Goal: Information Seeking & Learning: Learn about a topic

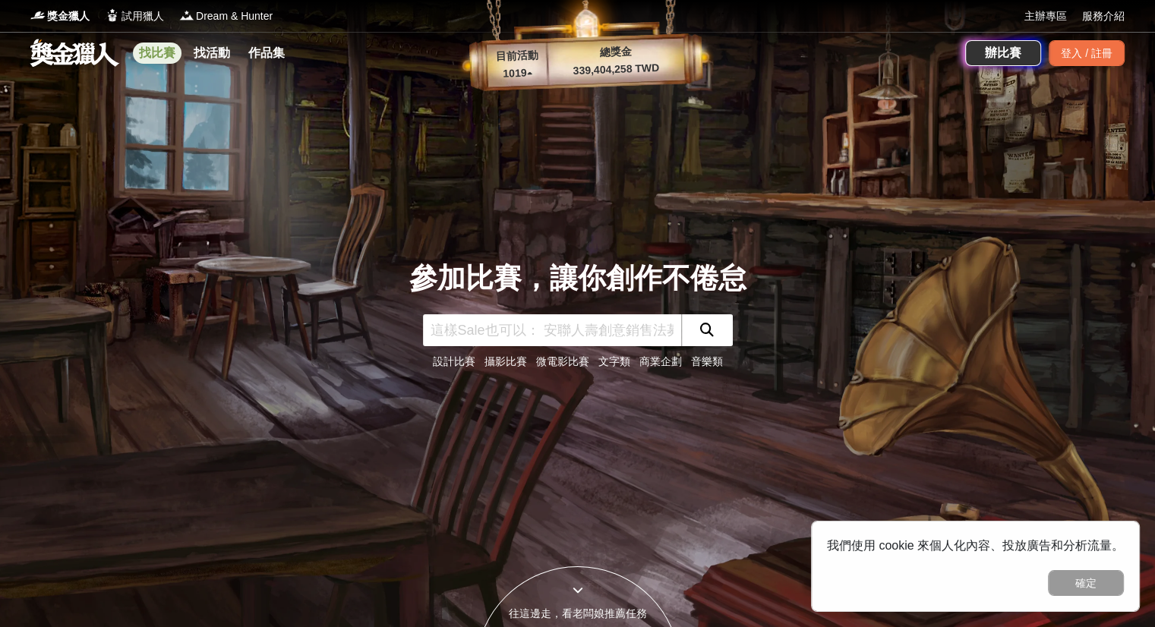
click at [161, 55] on link "找比賽" at bounding box center [157, 53] width 49 height 21
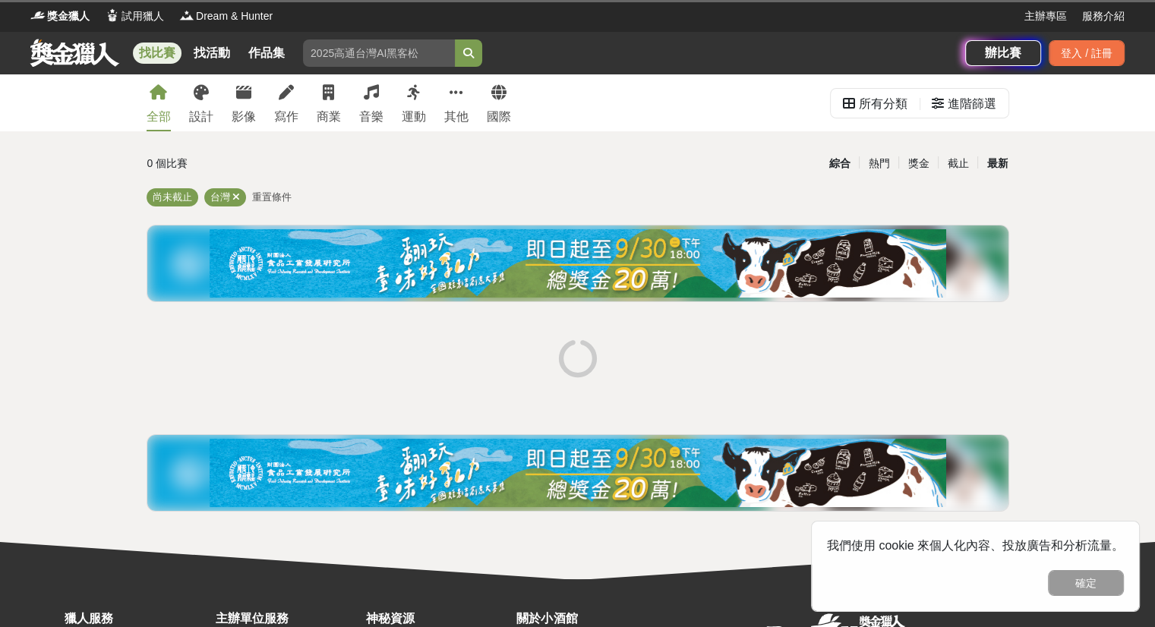
click at [1000, 159] on div "最新" at bounding box center [996, 163] width 39 height 27
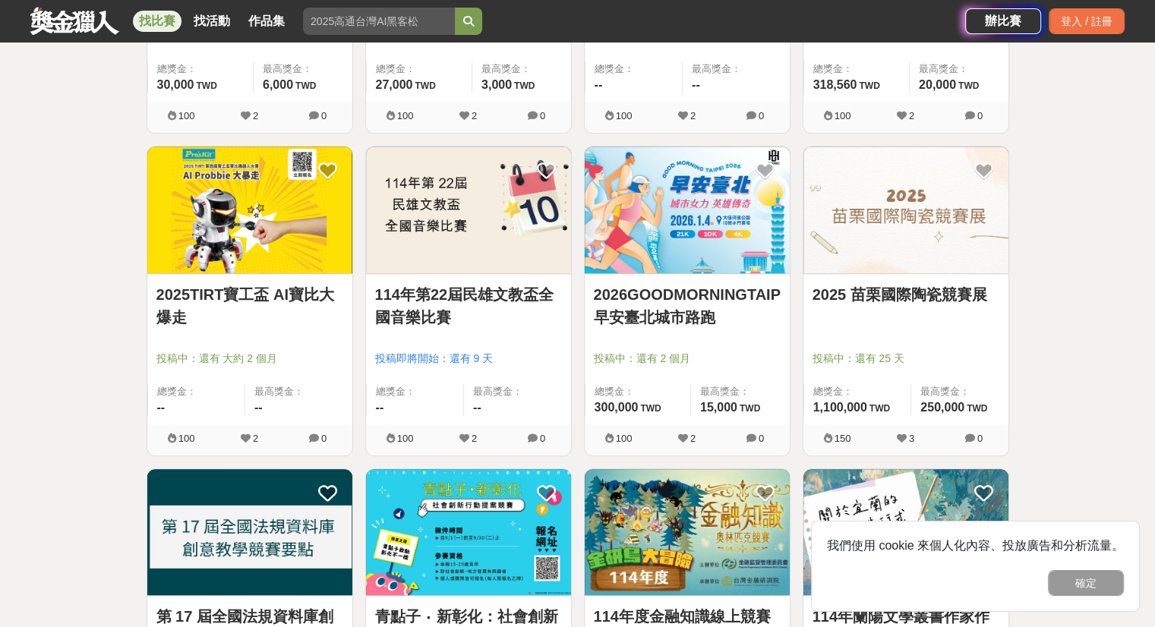
scroll to position [1393, 0]
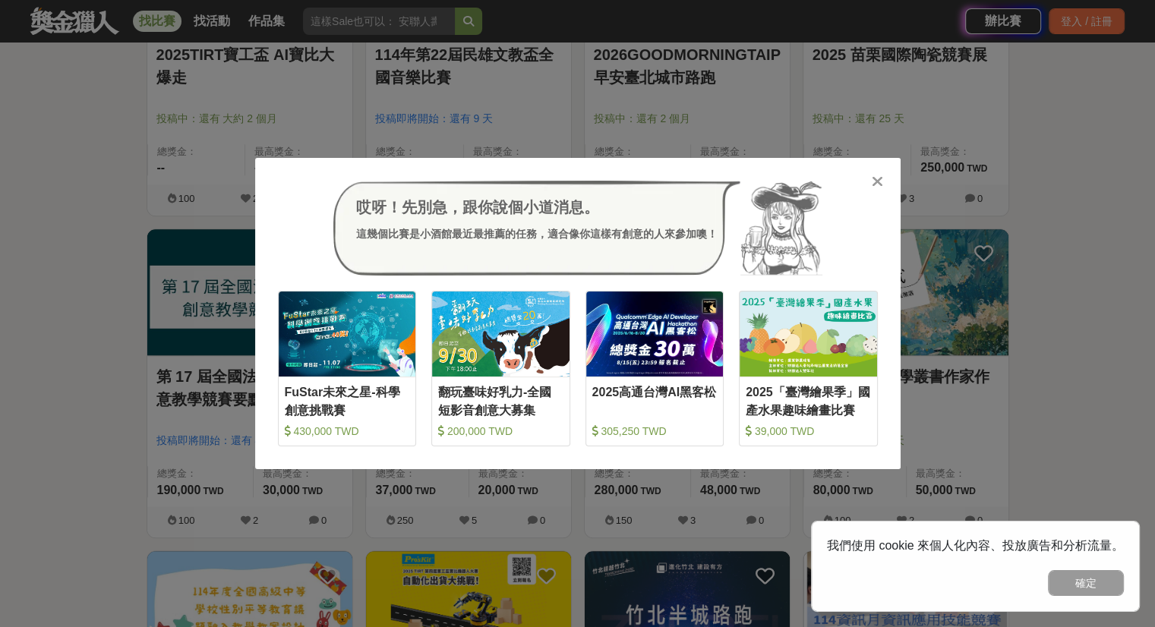
click at [877, 180] on icon at bounding box center [877, 181] width 11 height 15
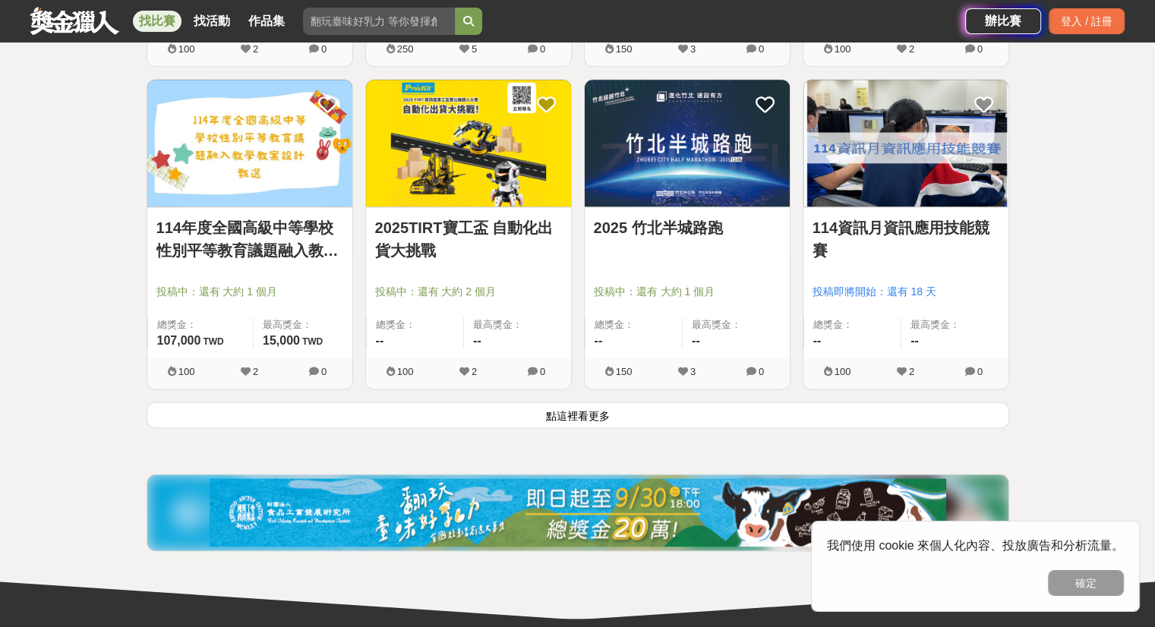
scroll to position [1920, 0]
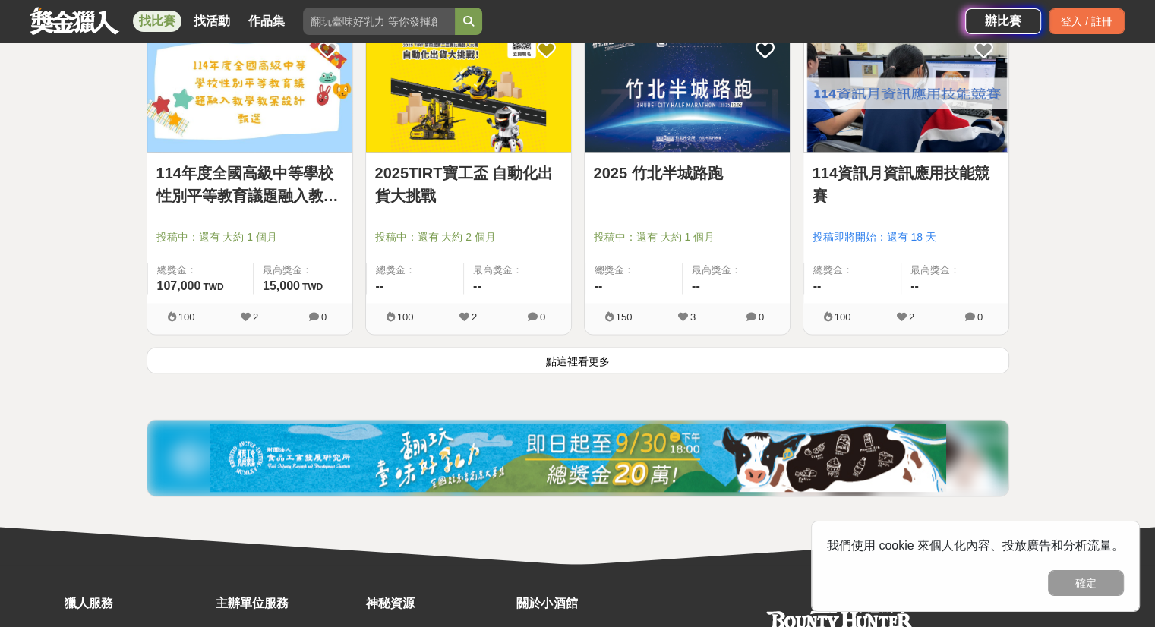
click at [689, 363] on button "點這裡看更多" at bounding box center [578, 360] width 863 height 27
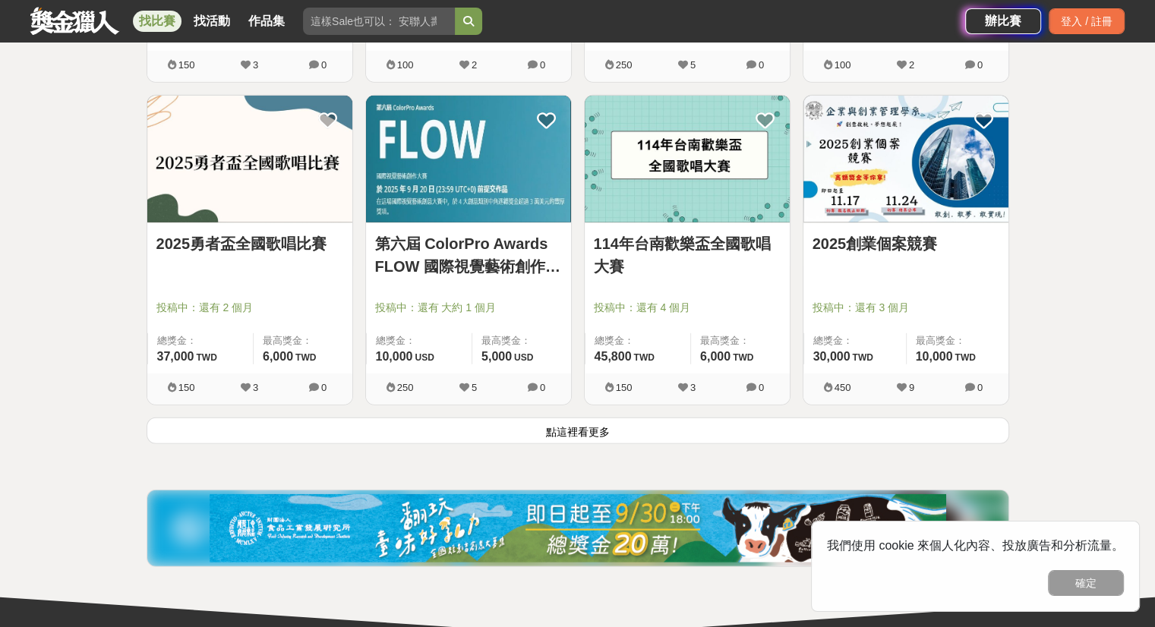
scroll to position [3816, 0]
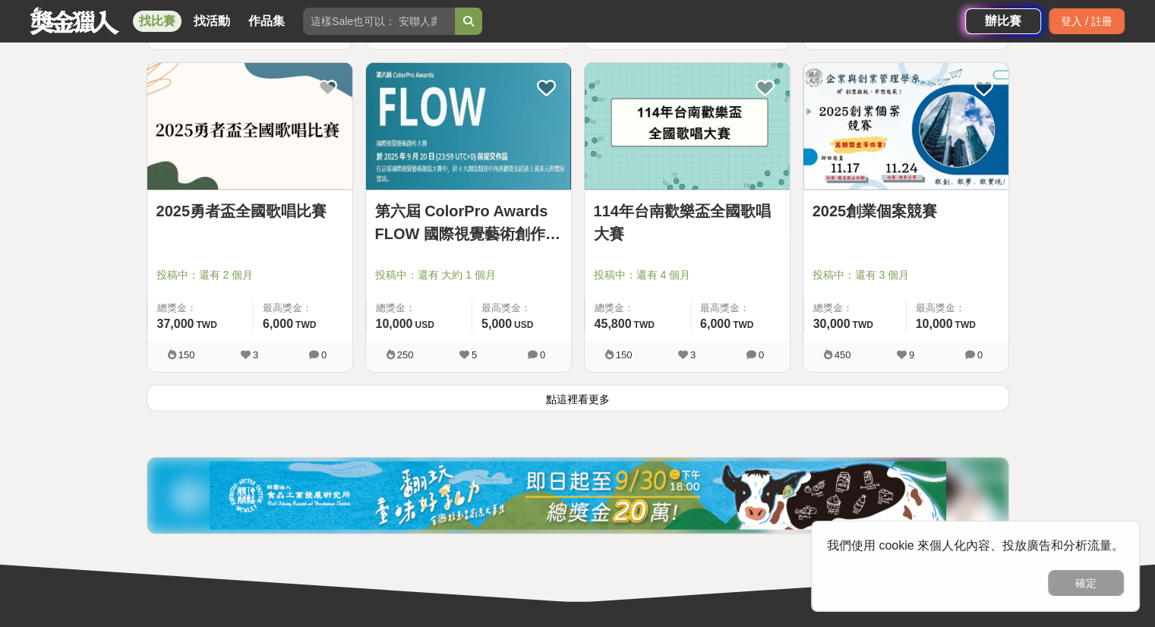
click at [671, 405] on button "點這裡看更多" at bounding box center [578, 398] width 863 height 27
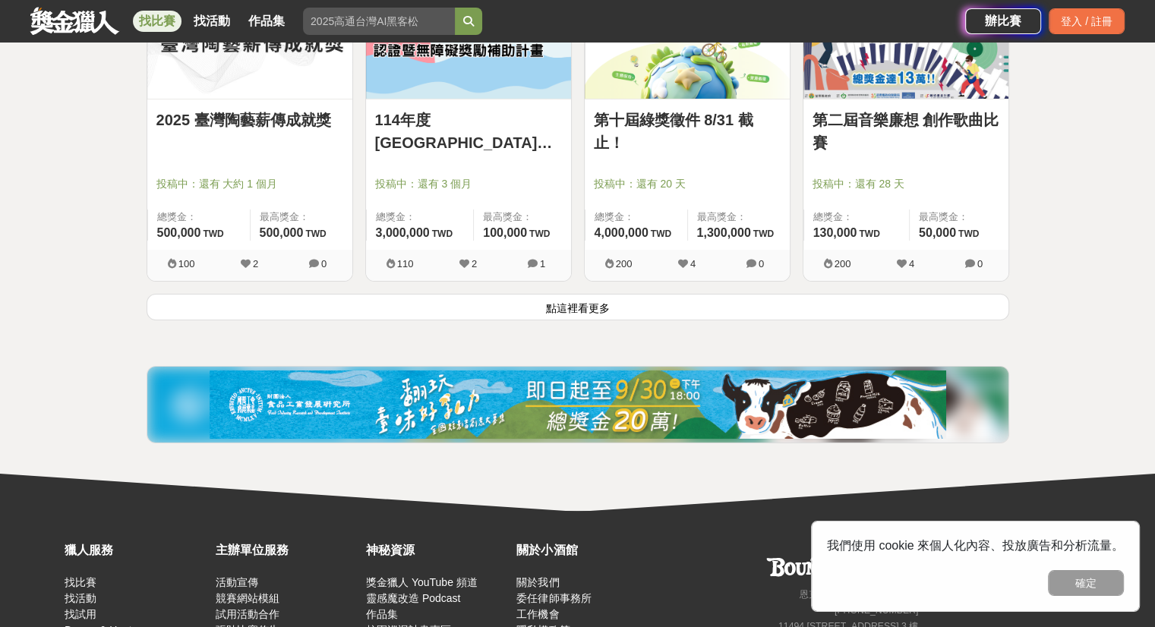
scroll to position [5854, 0]
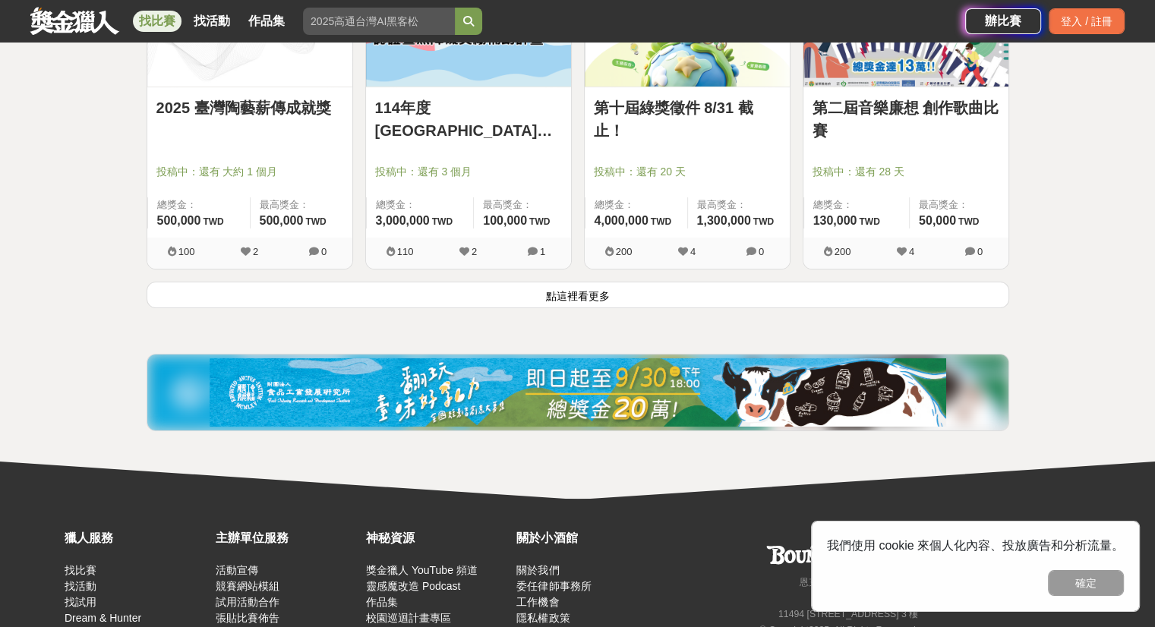
click at [652, 296] on button "點這裡看更多" at bounding box center [578, 295] width 863 height 27
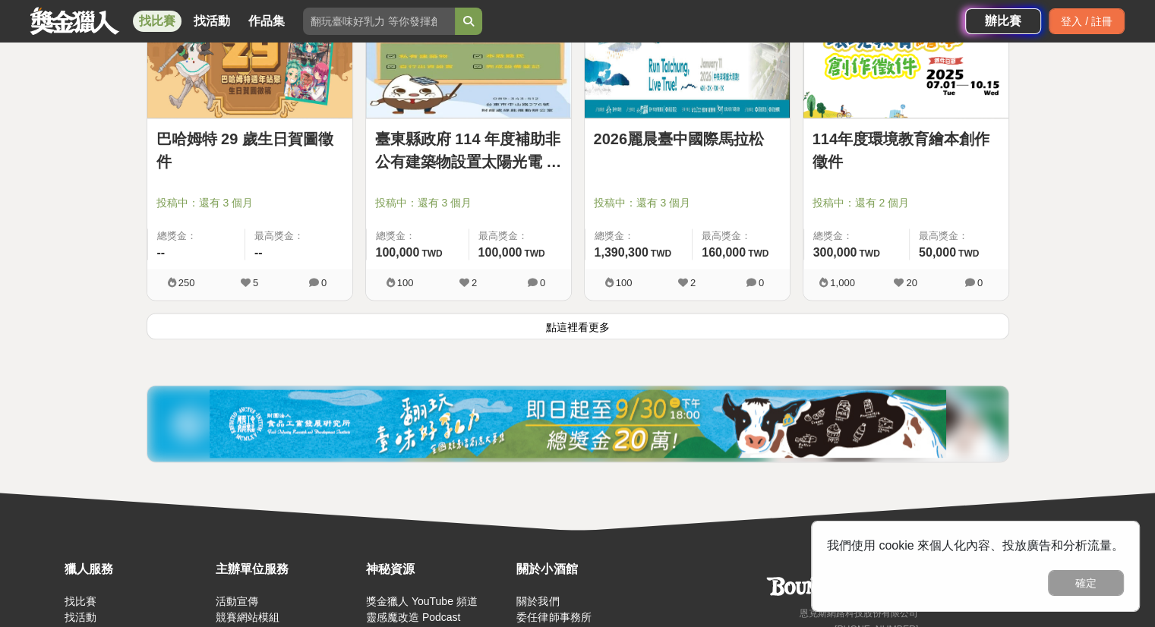
scroll to position [7810, 0]
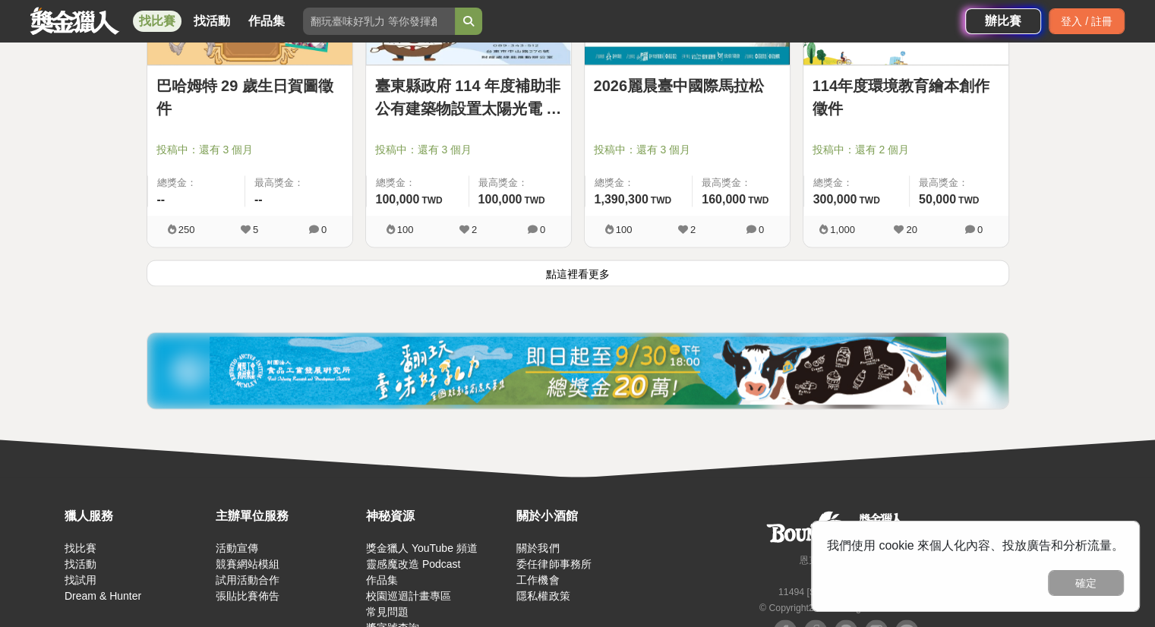
click at [642, 260] on button "點這裡看更多" at bounding box center [578, 273] width 863 height 27
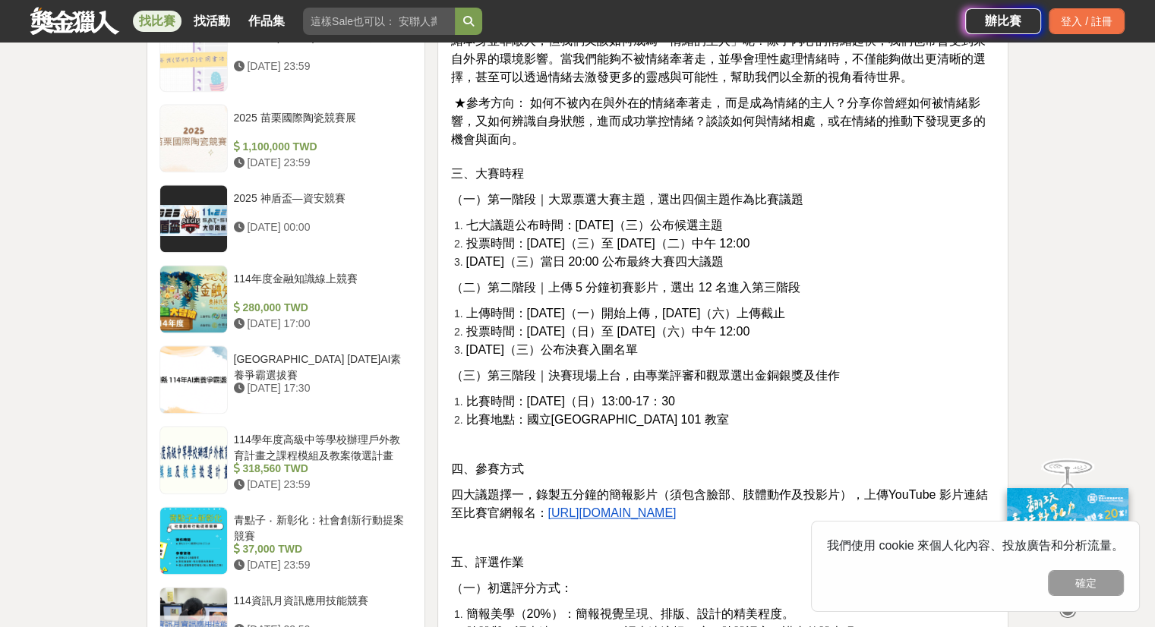
scroll to position [1667, 0]
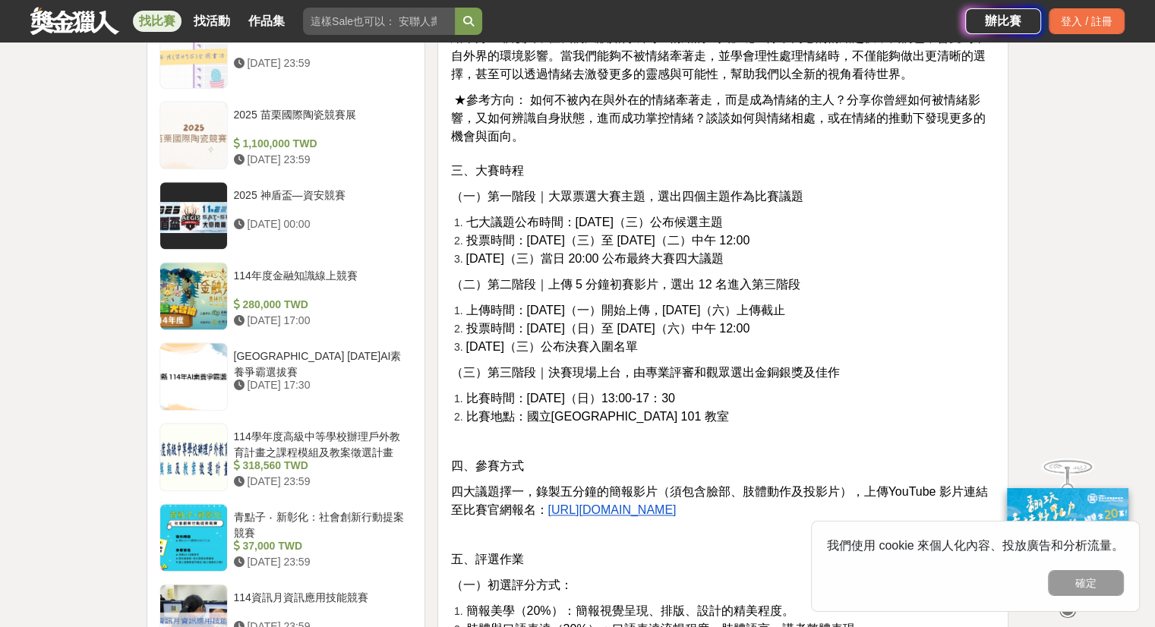
drag, startPoint x: 695, startPoint y: 320, endPoint x: 735, endPoint y: 393, distance: 83.9
click at [735, 393] on div "壹、宗旨 現今臺灣教育著重於學術發展，卻容易忽略表達能力的培訓，難以將自己的想 法、所學的知識適當地展現出來。因此，我們希望藉由簡報大賽讓更多人對於簡報表達及…" at bounding box center [722, 131] width 545 height 2305
click at [735, 393] on li "比賽時間：113 年 12 月 8 日（日）13:00-17：30" at bounding box center [730, 399] width 530 height 18
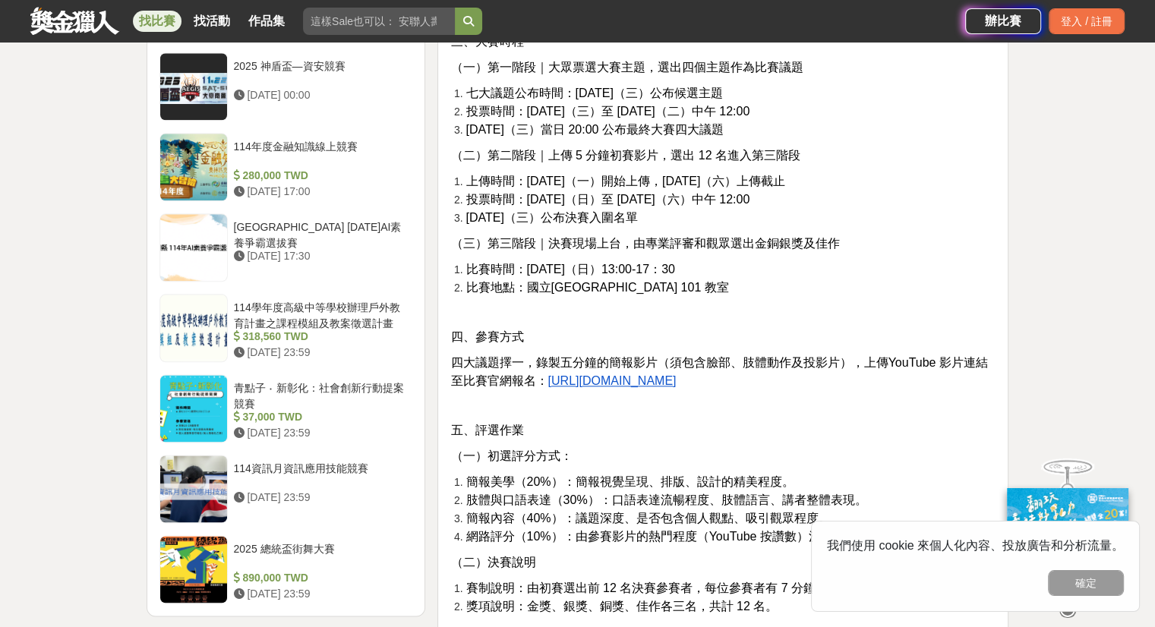
click at [676, 376] on u "https://thundering-radar-e19.notion.site/12-f266101207c9426db86b5ea800d4dacf?pv…" at bounding box center [611, 380] width 128 height 13
